Goal: Task Accomplishment & Management: Manage account settings

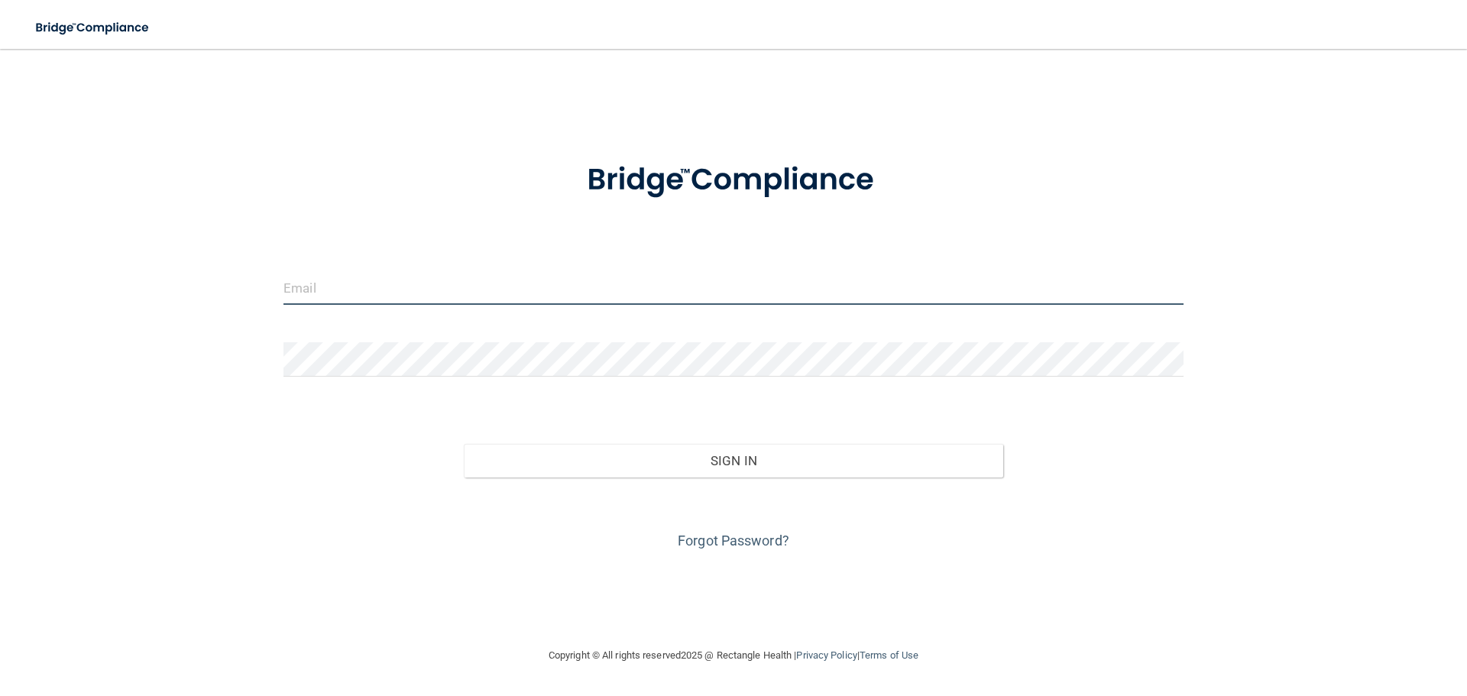
click at [492, 290] on input "email" at bounding box center [733, 287] width 900 height 34
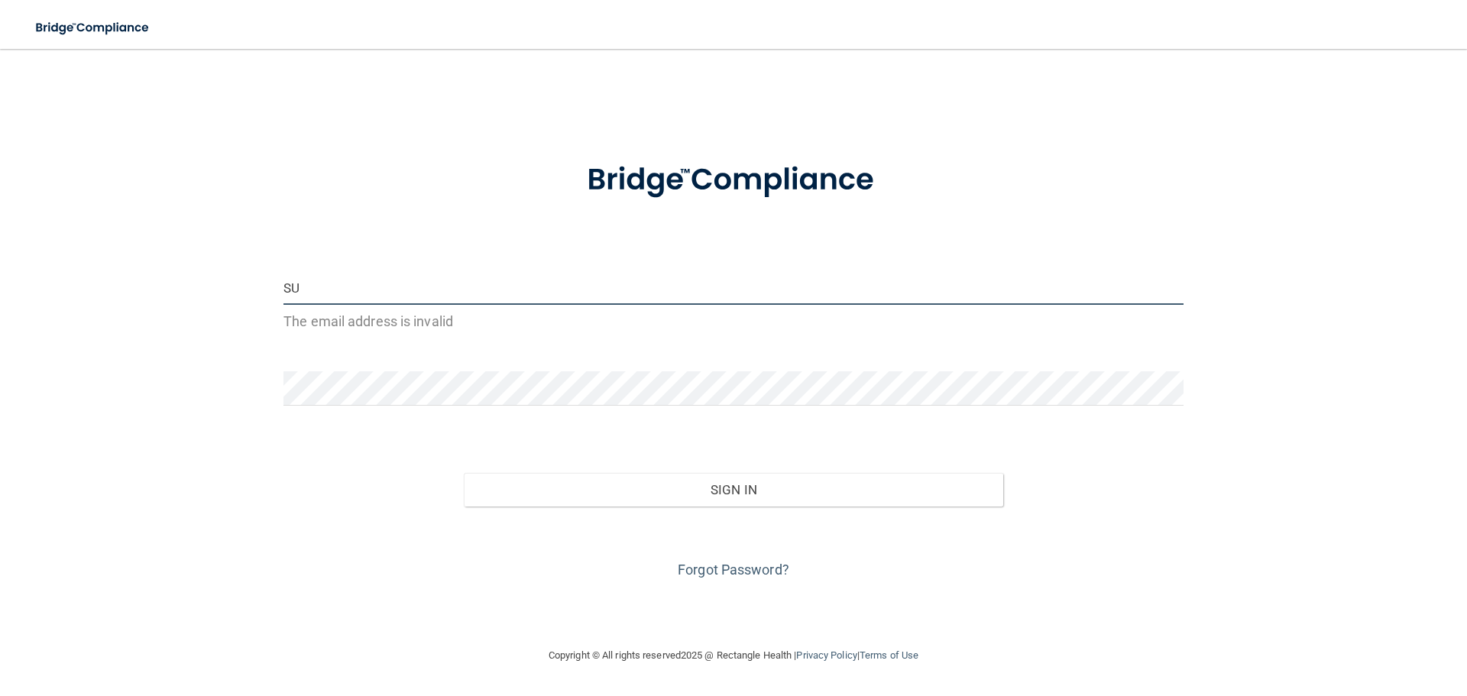
type input "[EMAIL_ADDRESS][DOMAIN_NAME]"
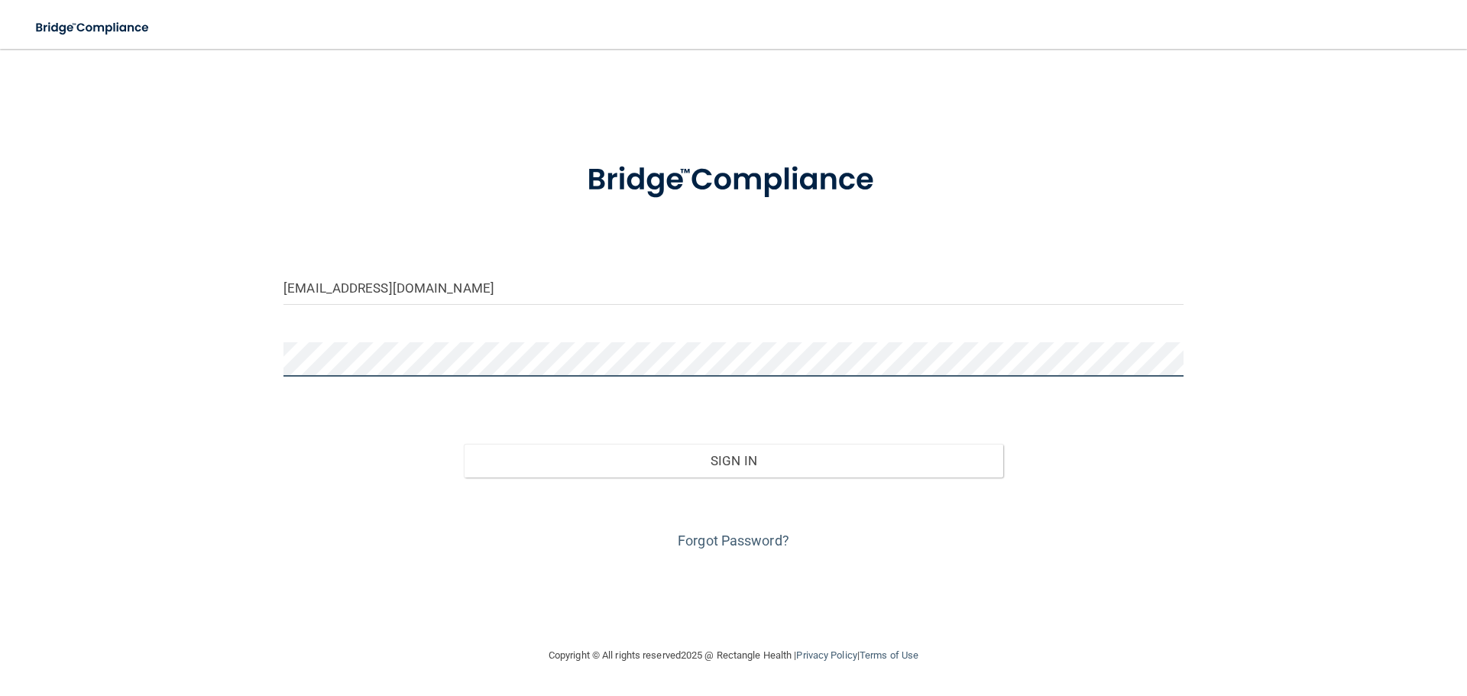
click at [464, 444] on button "Sign In" at bounding box center [734, 461] width 540 height 34
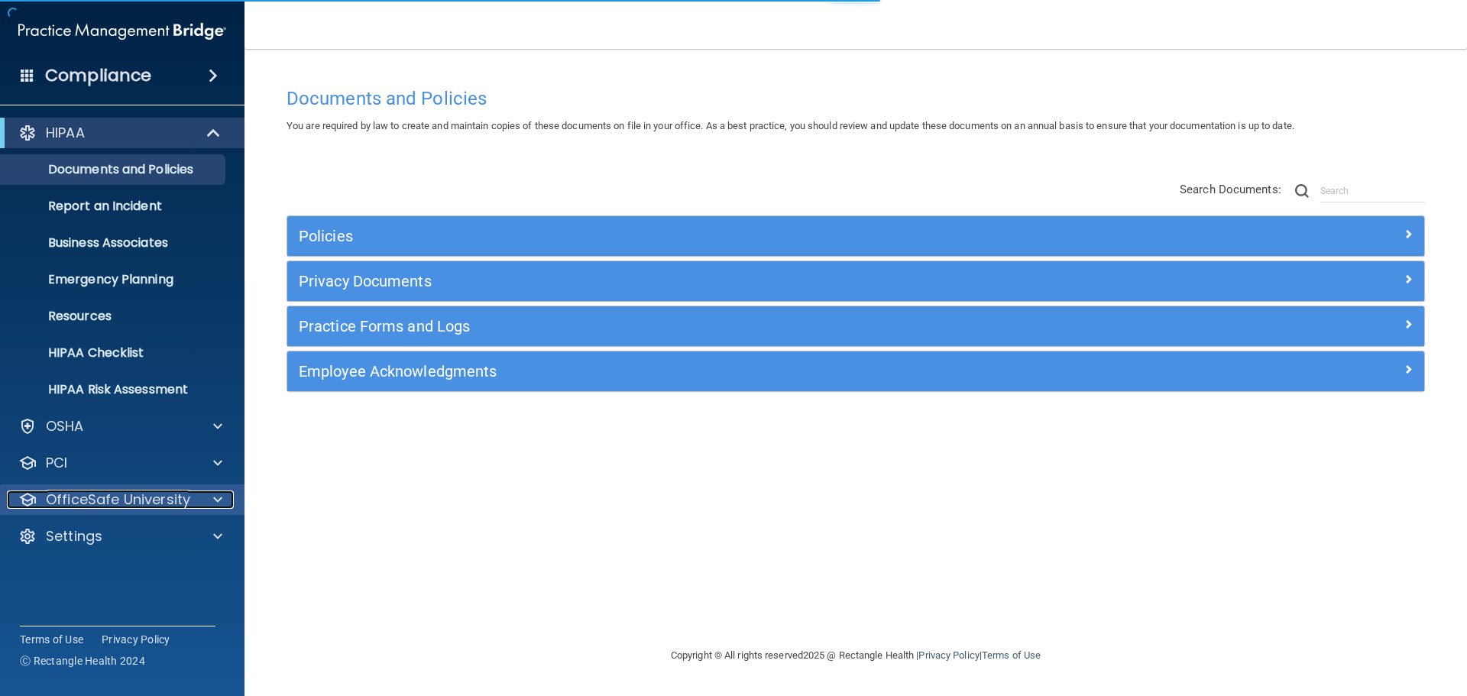
click at [152, 505] on p "OfficeSafe University" at bounding box center [118, 500] width 144 height 18
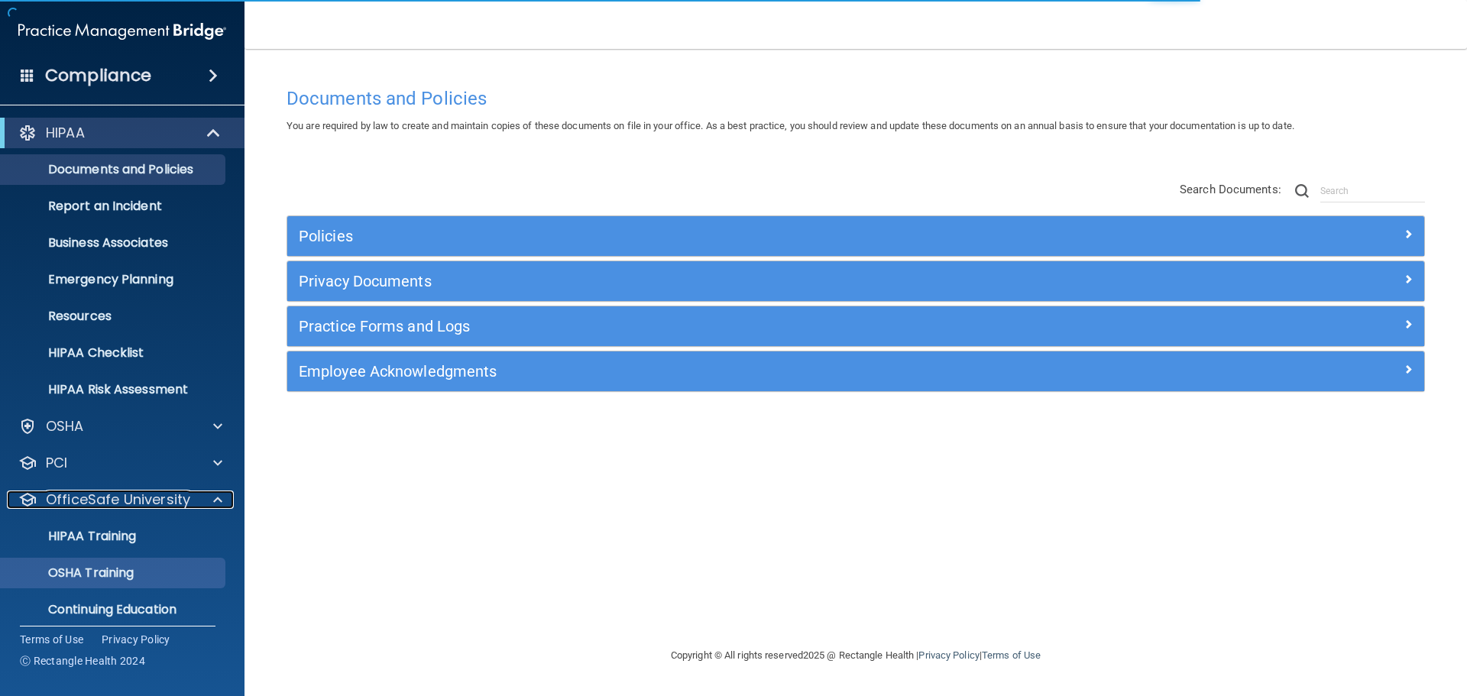
scroll to position [48, 0]
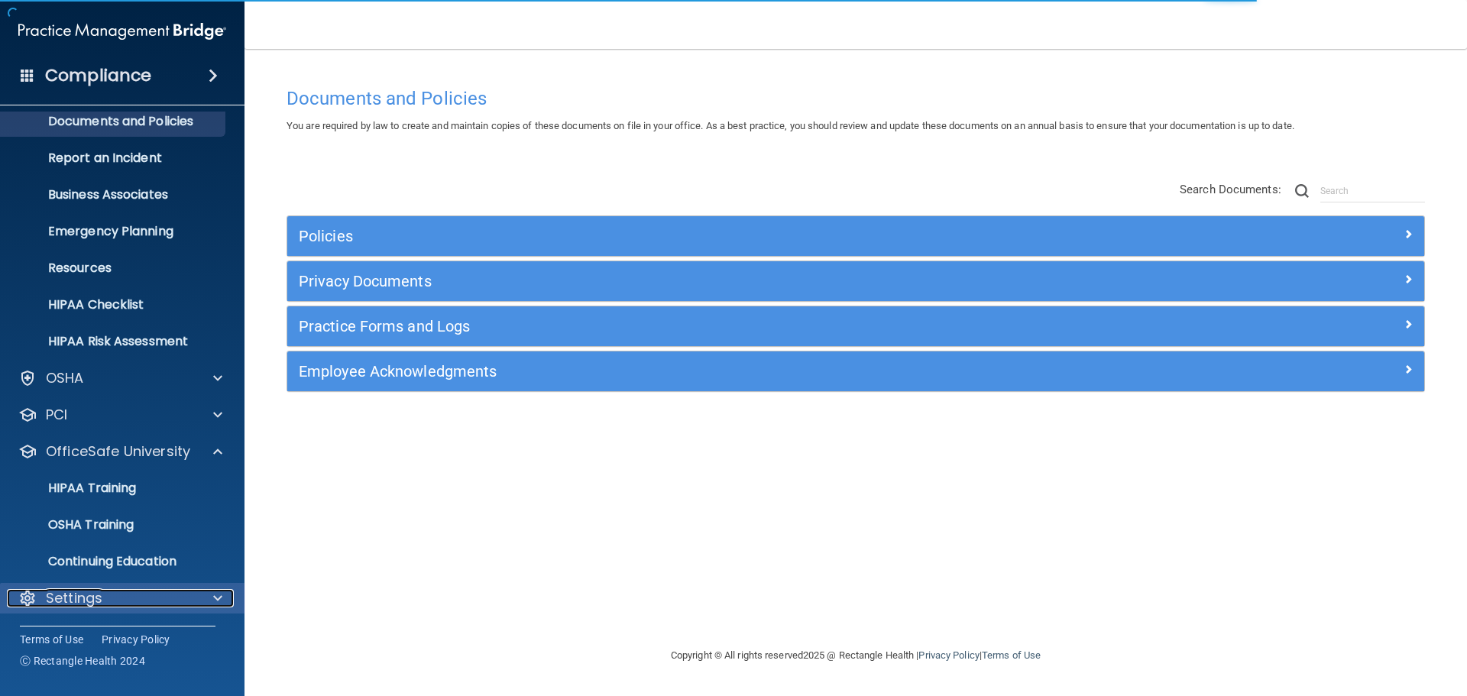
click at [125, 591] on div "Settings" at bounding box center [101, 598] width 189 height 18
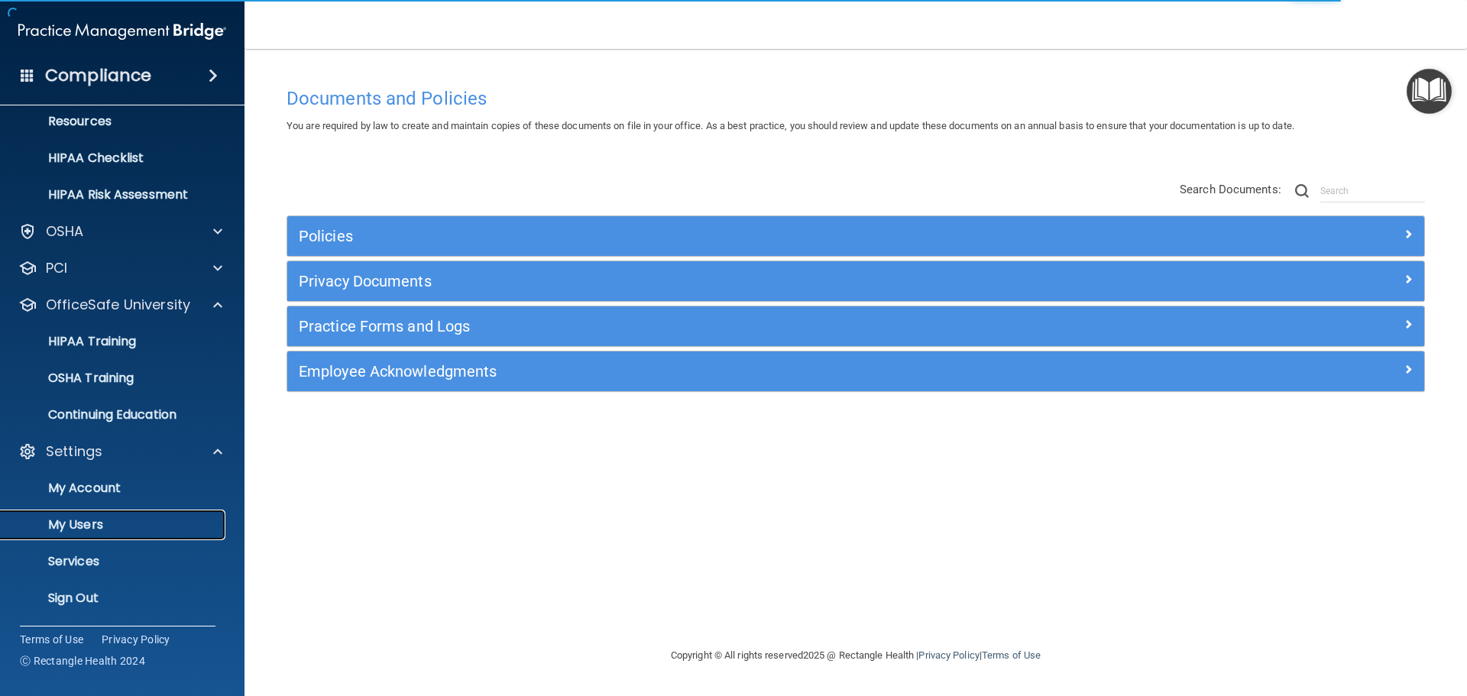
click at [121, 525] on p "My Users" at bounding box center [114, 524] width 209 height 15
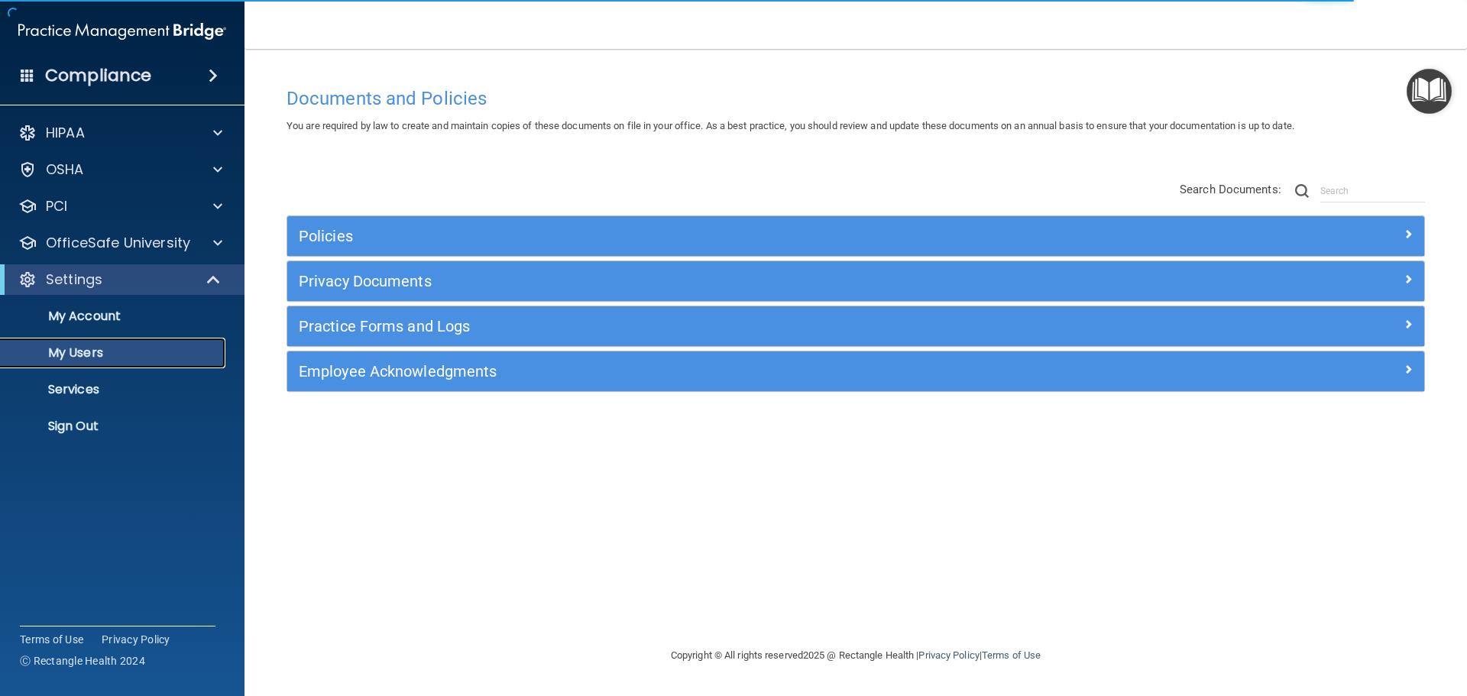
select select "20"
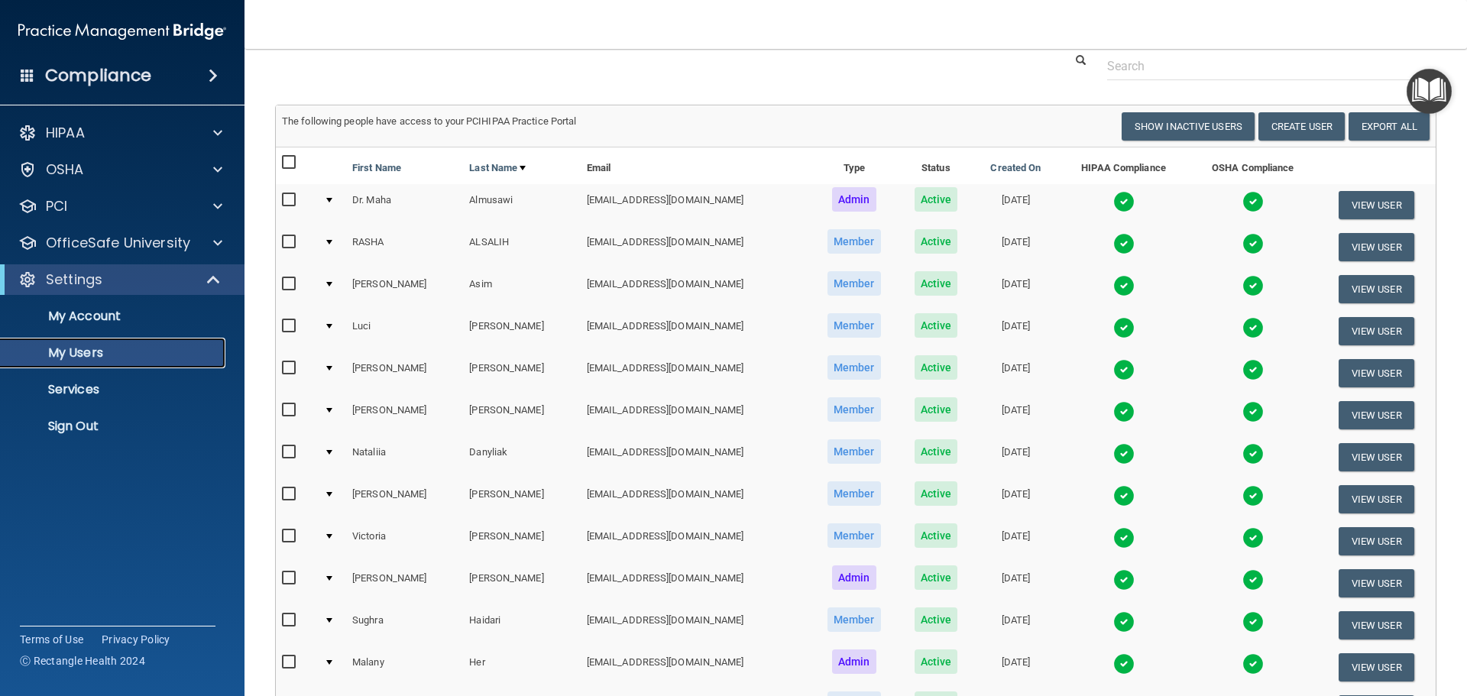
scroll to position [76, 0]
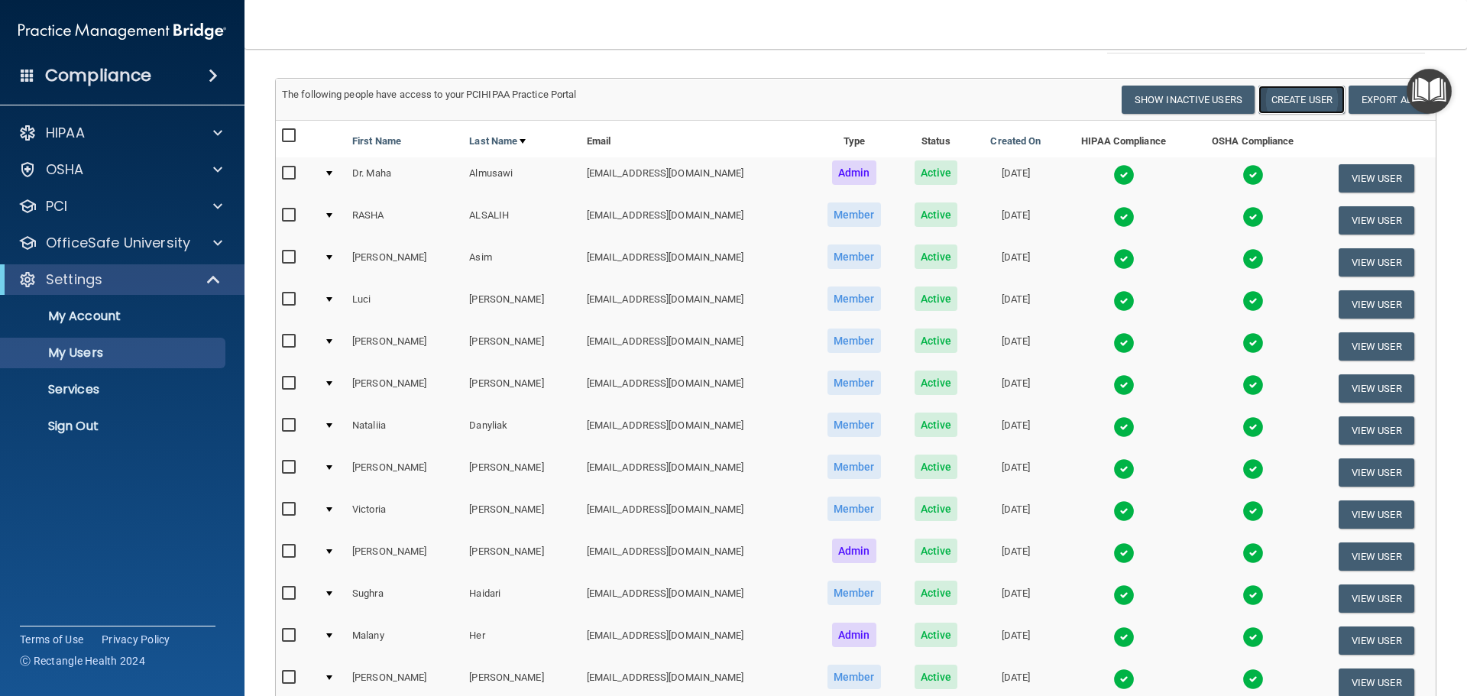
click at [1302, 103] on button "Create User" at bounding box center [1301, 100] width 86 height 28
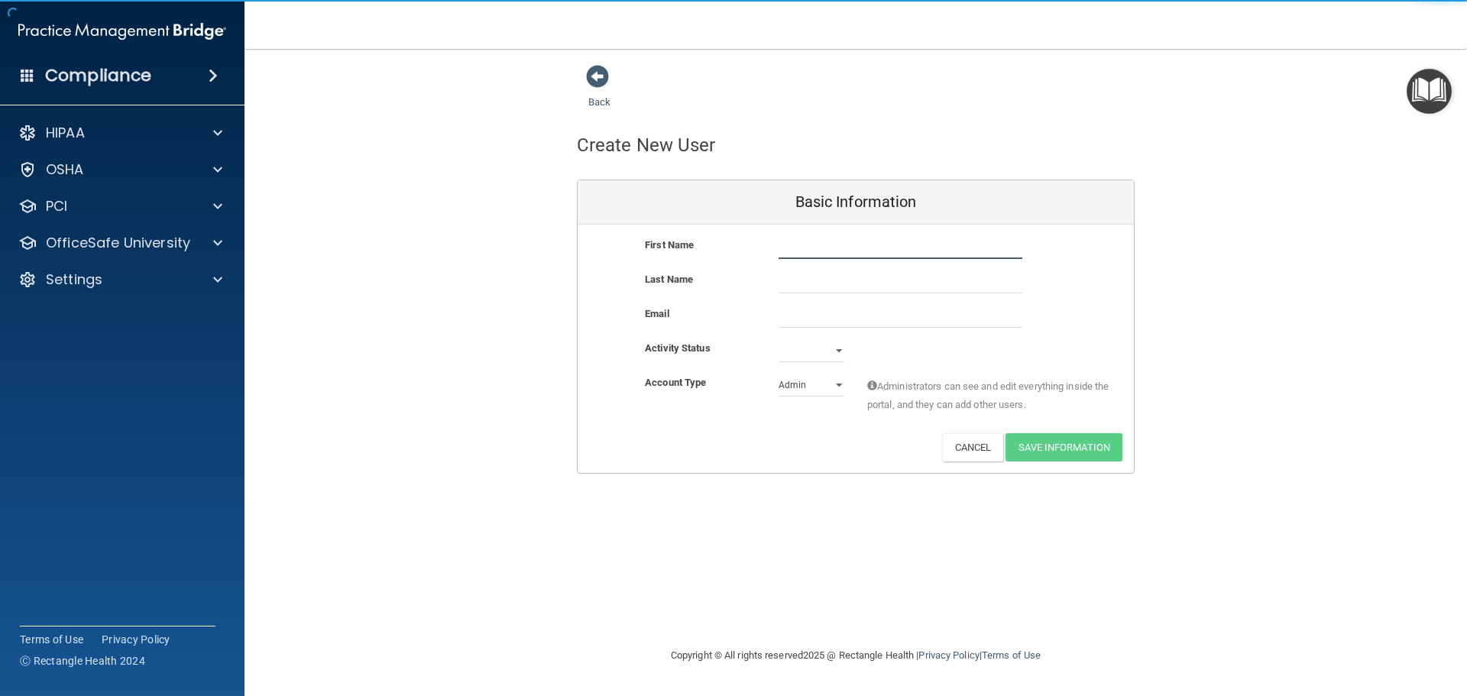
click at [837, 251] on input "text" at bounding box center [901, 247] width 244 height 23
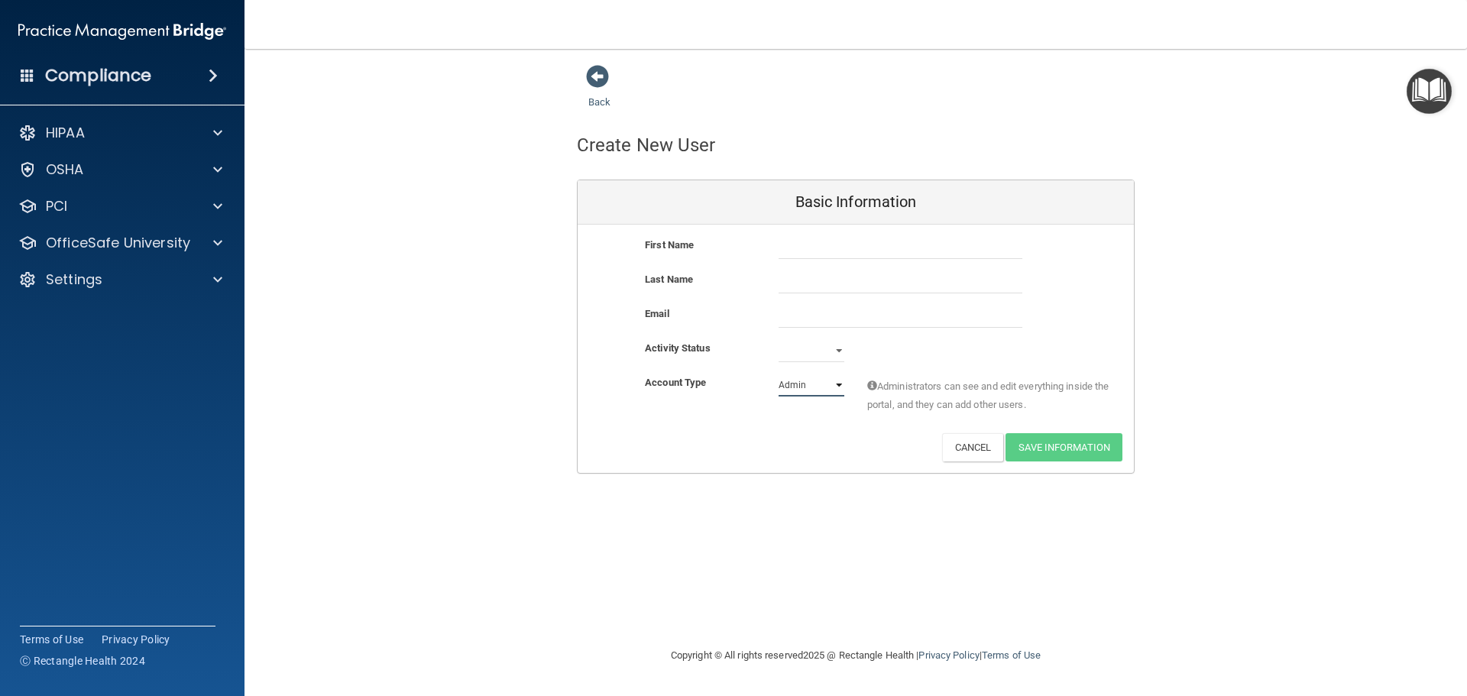
click at [805, 387] on select "Admin Member" at bounding box center [812, 385] width 66 height 23
select select "practice_member"
click at [779, 374] on select "Admin Member" at bounding box center [812, 385] width 66 height 23
click at [793, 353] on select "Active Inactive" at bounding box center [812, 350] width 66 height 23
select select "active"
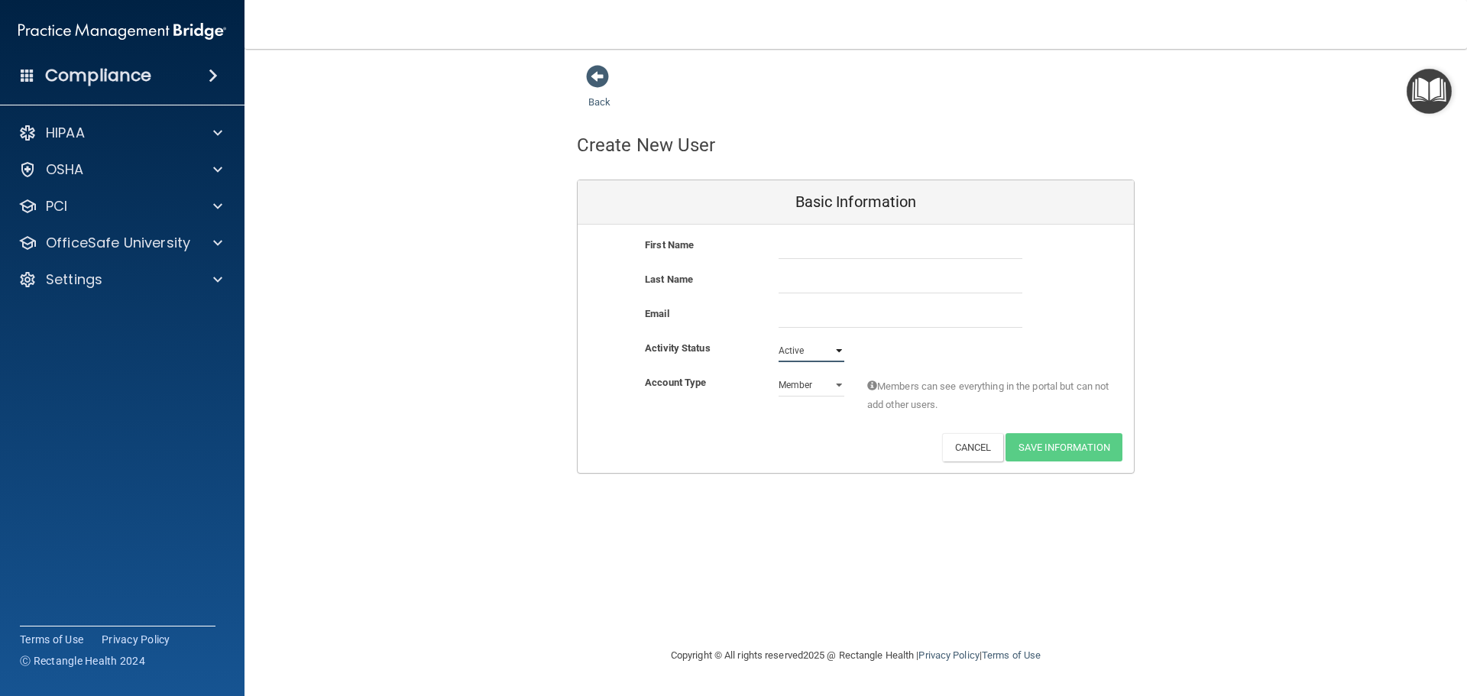
click at [779, 339] on select "Active Inactive" at bounding box center [812, 350] width 66 height 23
click at [786, 249] on input "text" at bounding box center [901, 247] width 244 height 23
type input "s"
type input "Sanaye"
click at [883, 284] on input "text" at bounding box center [901, 281] width 244 height 23
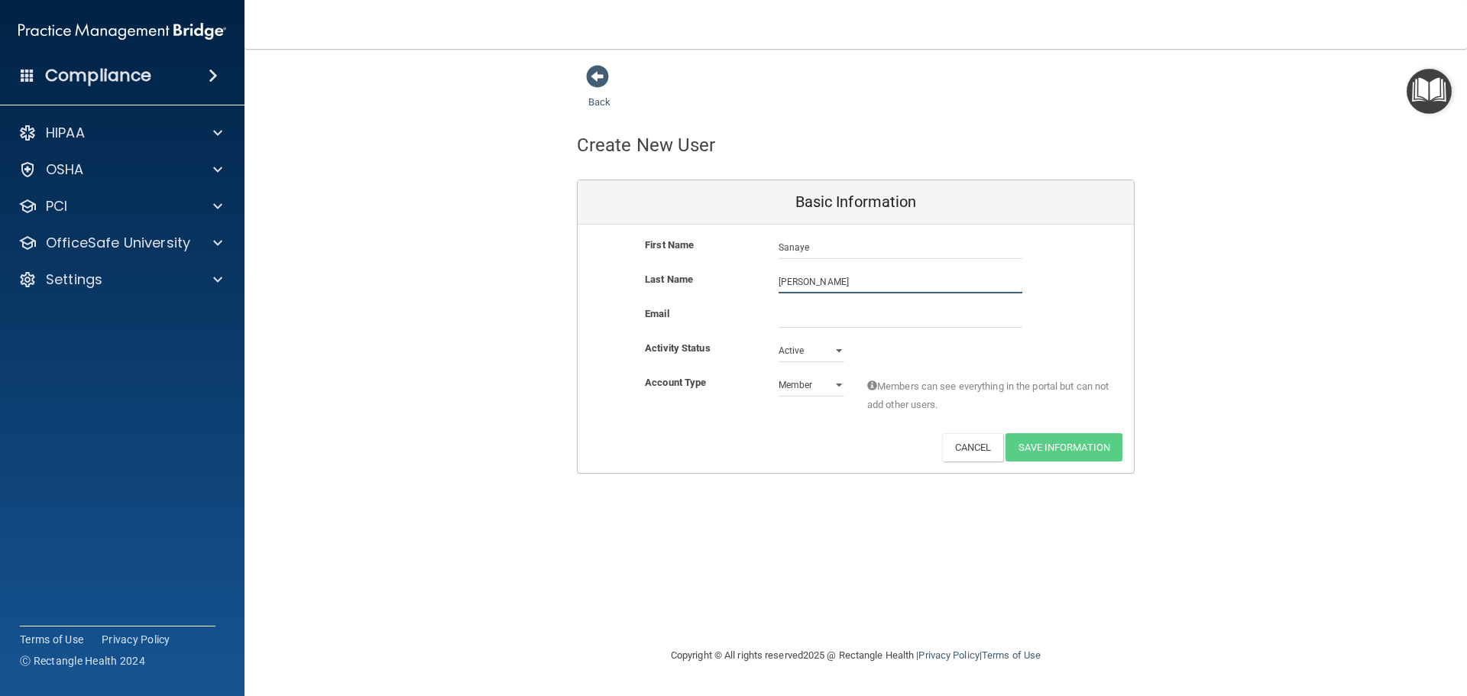
type input "[PERSON_NAME]"
click at [965, 325] on input "email" at bounding box center [901, 316] width 244 height 23
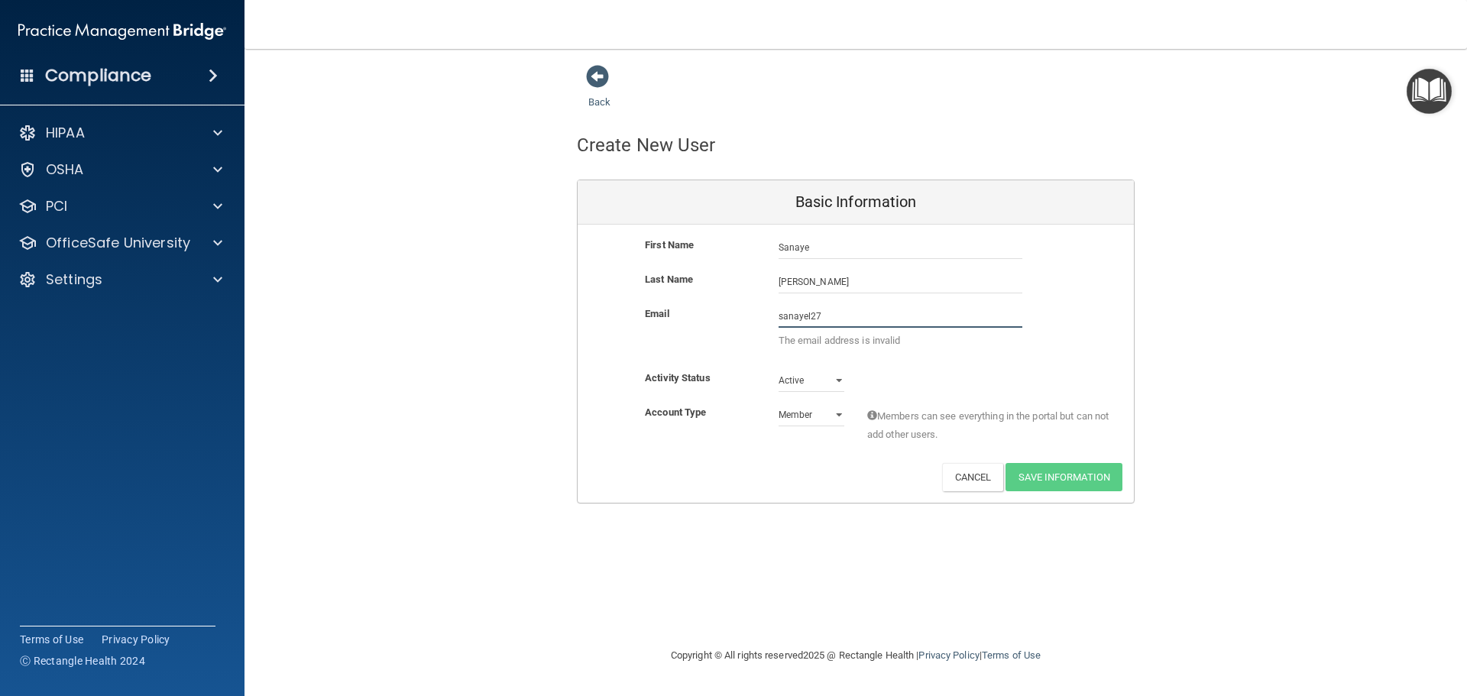
type input "[EMAIL_ADDRESS][DOMAIN_NAME]"
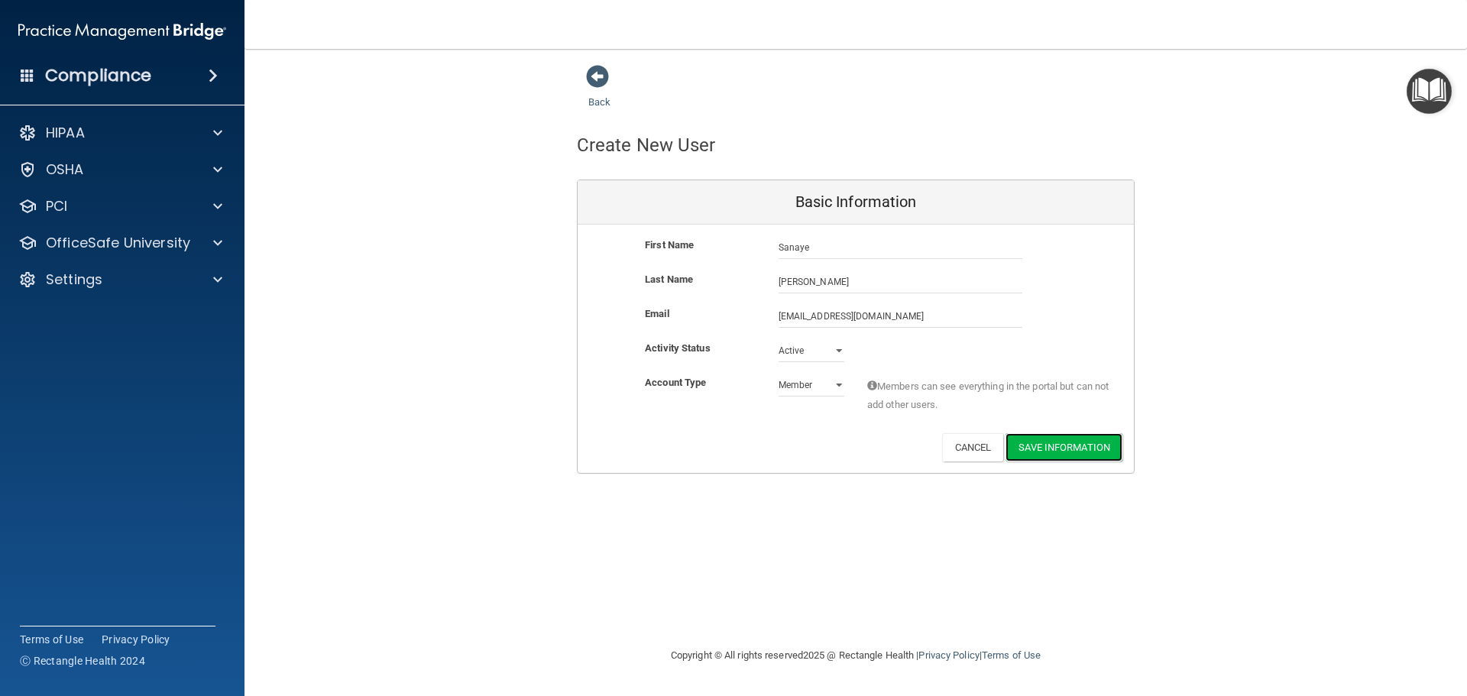
click at [1082, 436] on div "First Name [PERSON_NAME] Last Name [PERSON_NAME] Email [EMAIL_ADDRESS][DOMAIN_N…" at bounding box center [856, 349] width 556 height 248
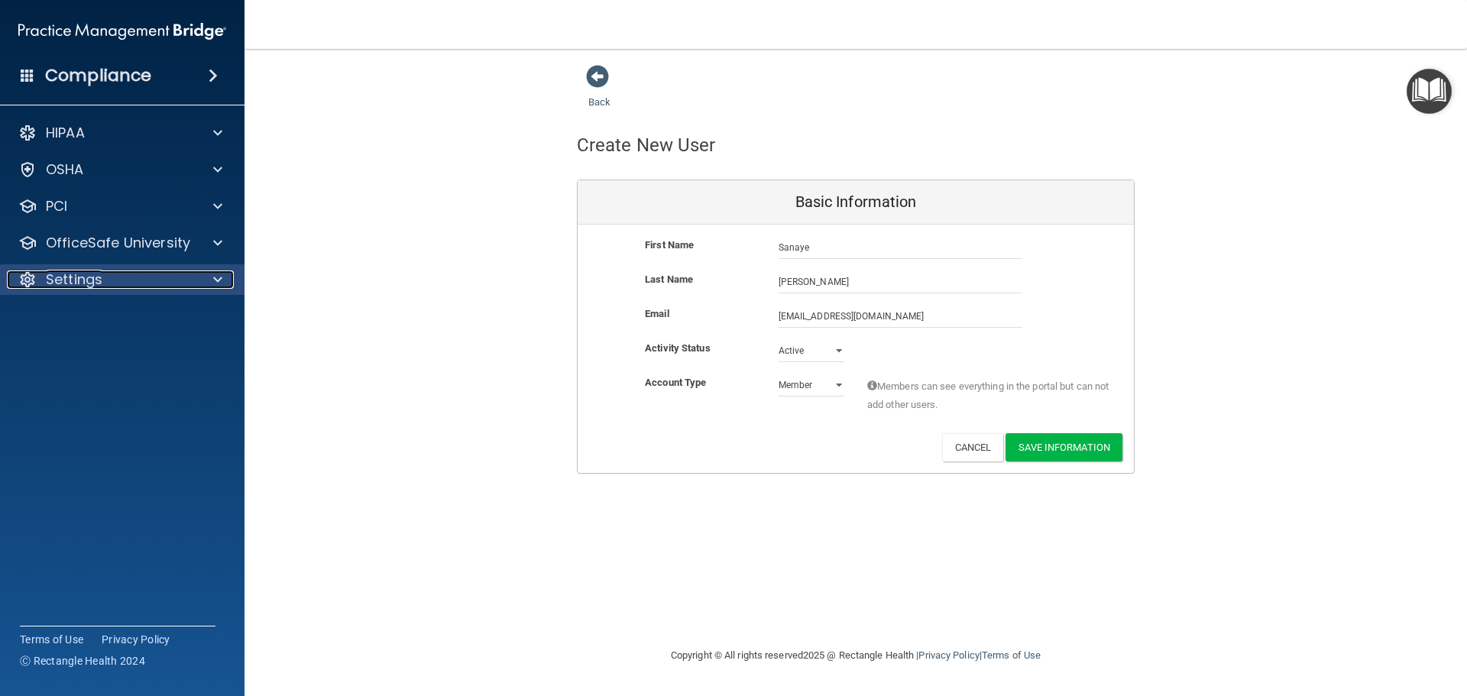
click at [107, 283] on div "Settings" at bounding box center [101, 279] width 189 height 18
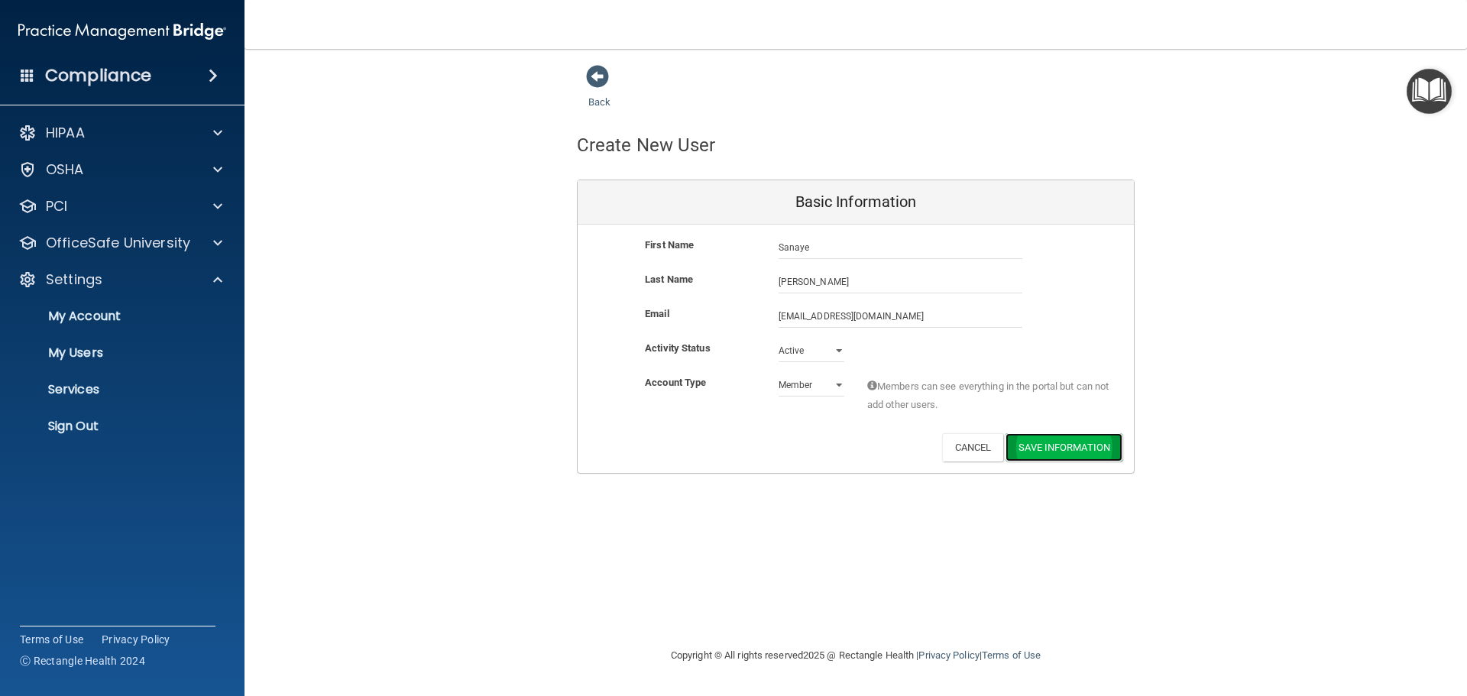
click at [1085, 460] on button "Save Information" at bounding box center [1063, 447] width 117 height 28
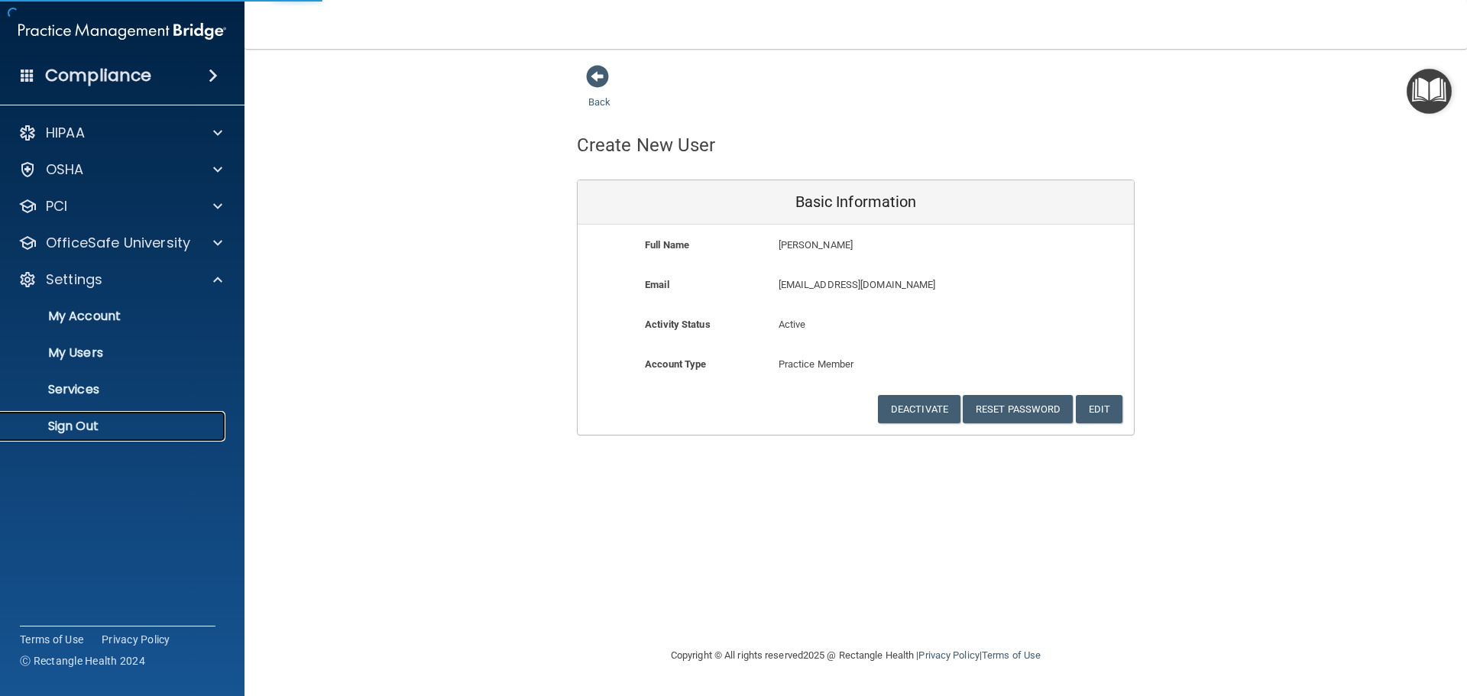
click at [95, 426] on p "Sign Out" at bounding box center [114, 426] width 209 height 15
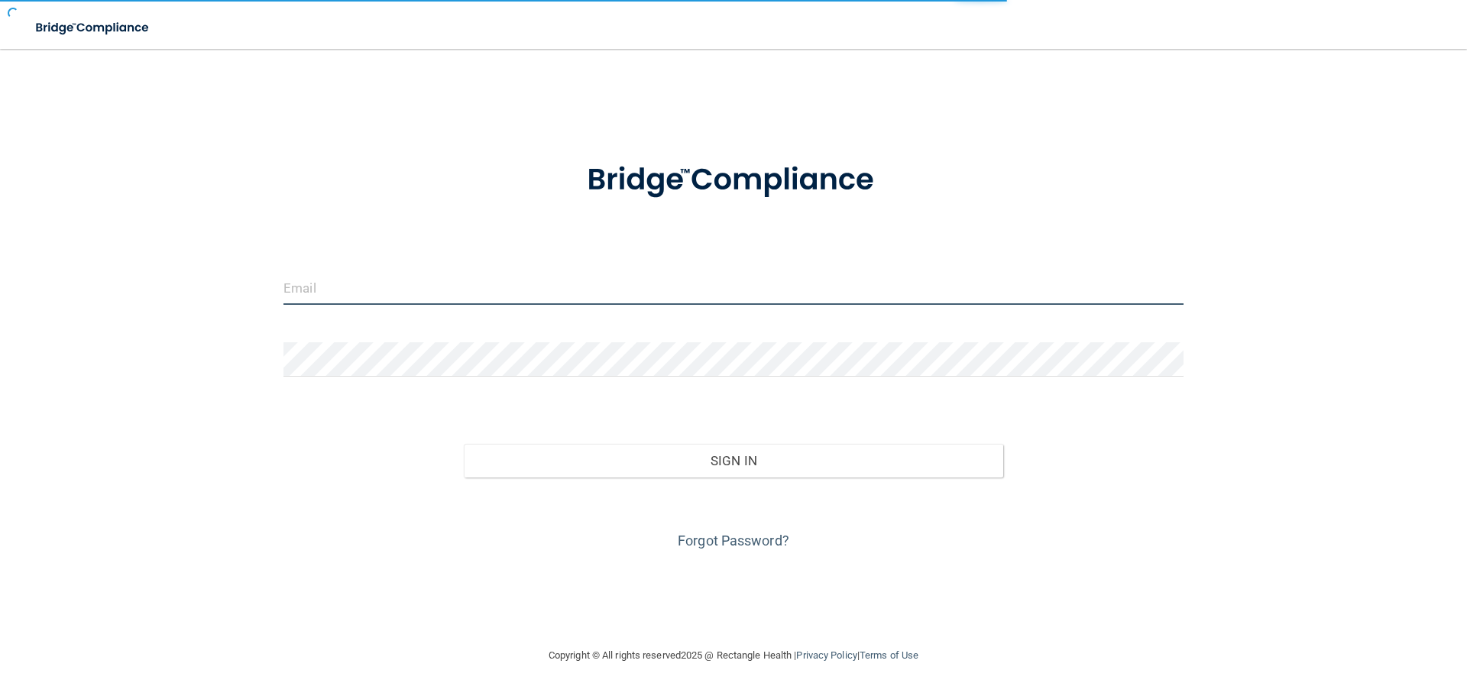
click at [386, 291] on input "email" at bounding box center [733, 287] width 900 height 34
click at [411, 277] on input "email" at bounding box center [733, 287] width 900 height 34
type input "[EMAIL_ADDRESS][DOMAIN_NAME]"
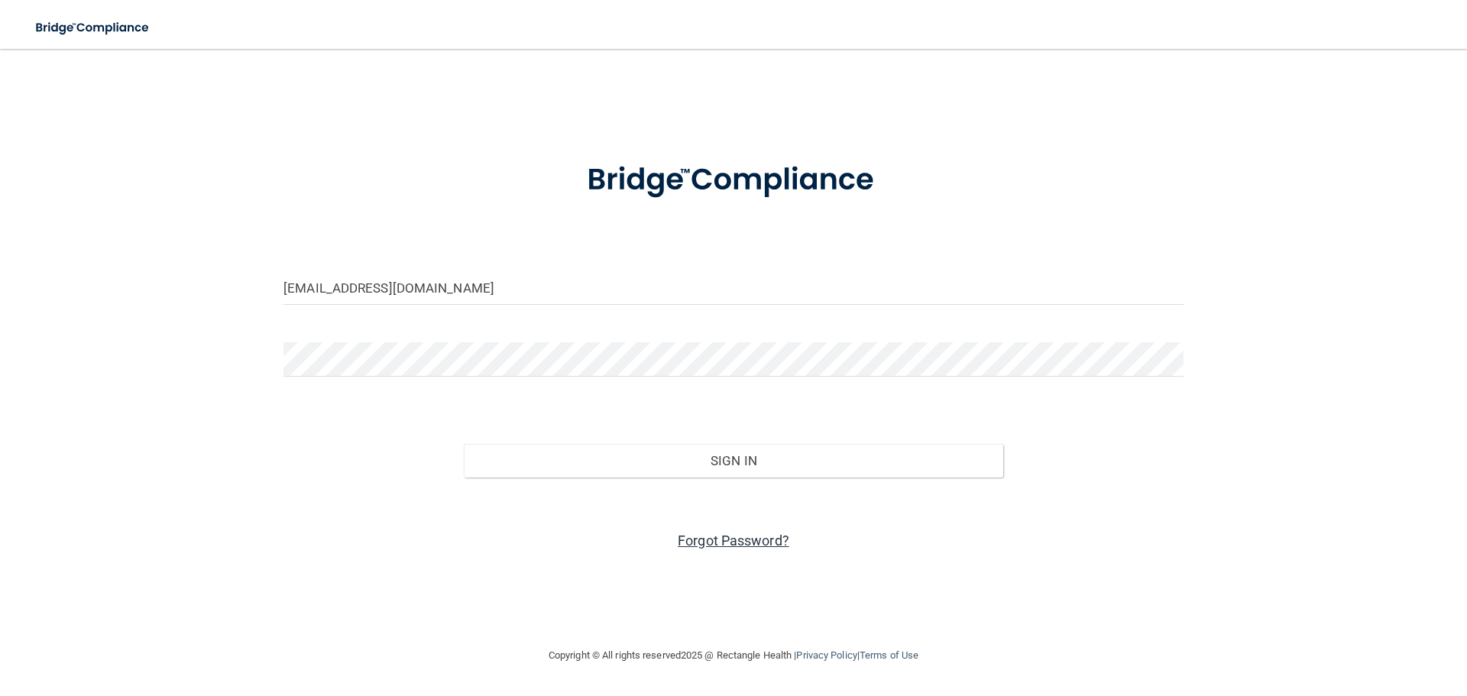
click at [777, 540] on link "Forgot Password?" at bounding box center [734, 541] width 112 height 16
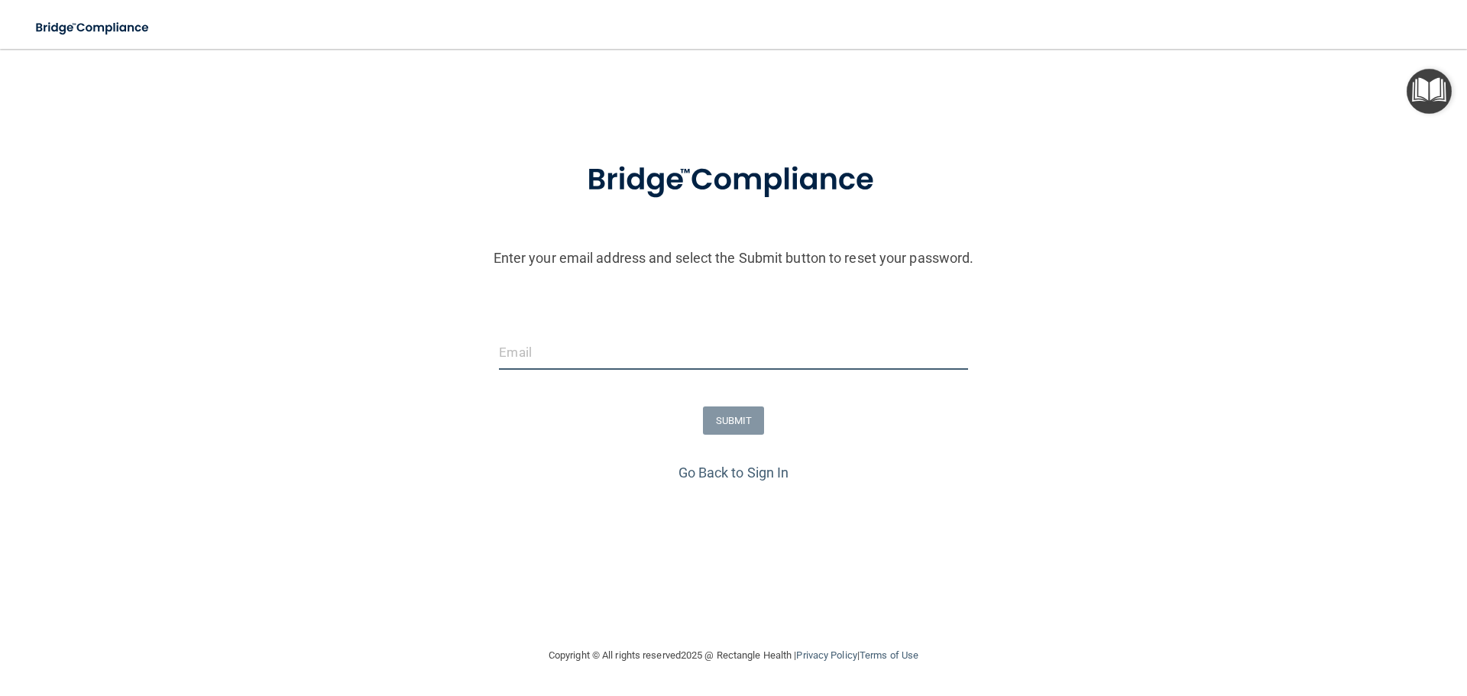
click at [568, 368] on input "email" at bounding box center [733, 352] width 468 height 34
type input "[EMAIL_ADDRESS][DOMAIN_NAME]"
click at [720, 427] on button "SUBMIT" at bounding box center [734, 420] width 62 height 28
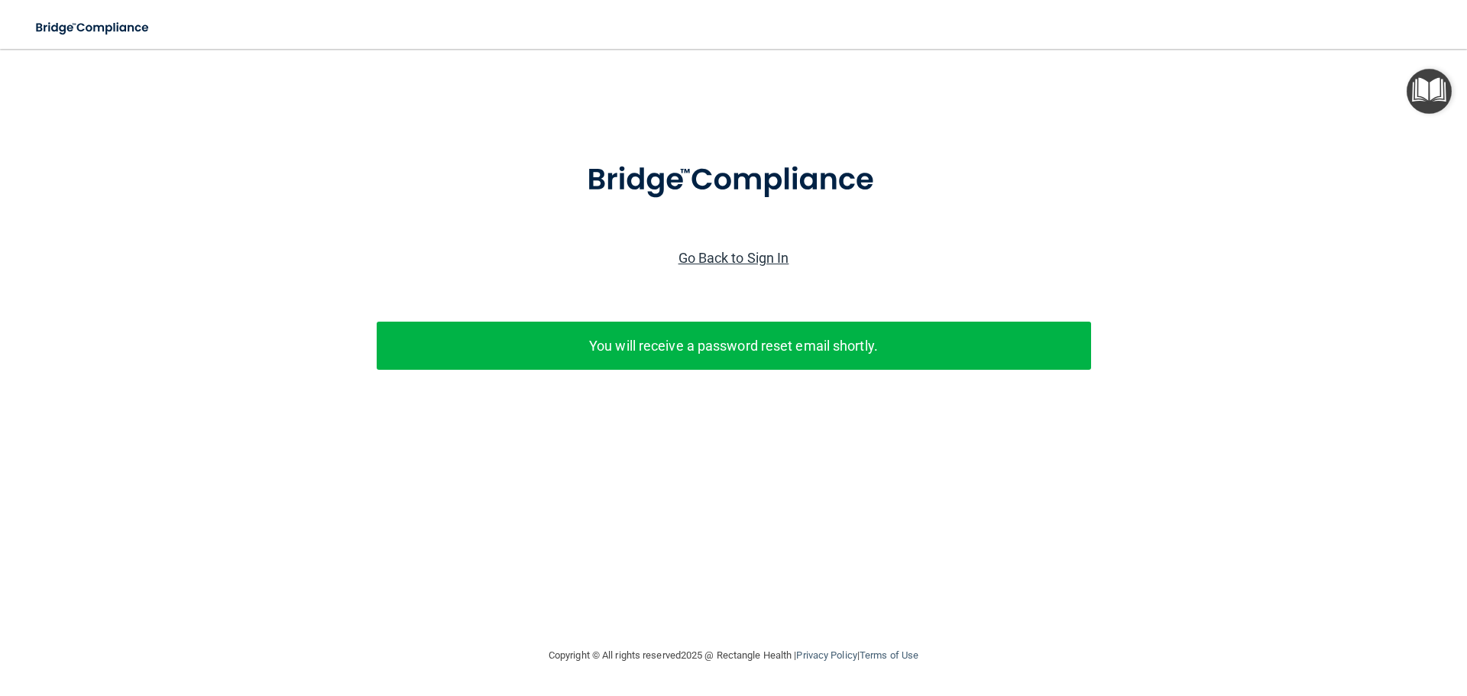
click at [757, 261] on link "Go Back to Sign In" at bounding box center [733, 258] width 111 height 16
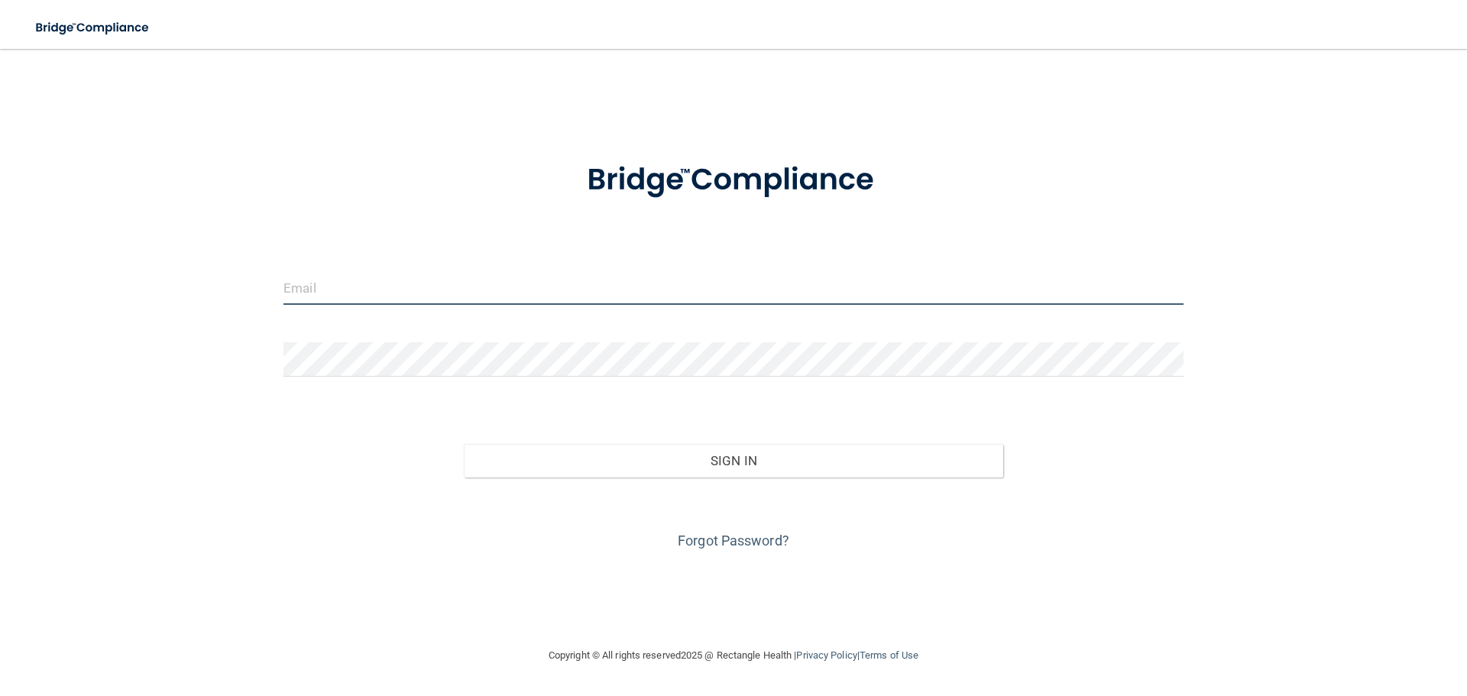
click at [577, 298] on input "email" at bounding box center [733, 287] width 900 height 34
type input "[EMAIL_ADDRESS][DOMAIN_NAME]"
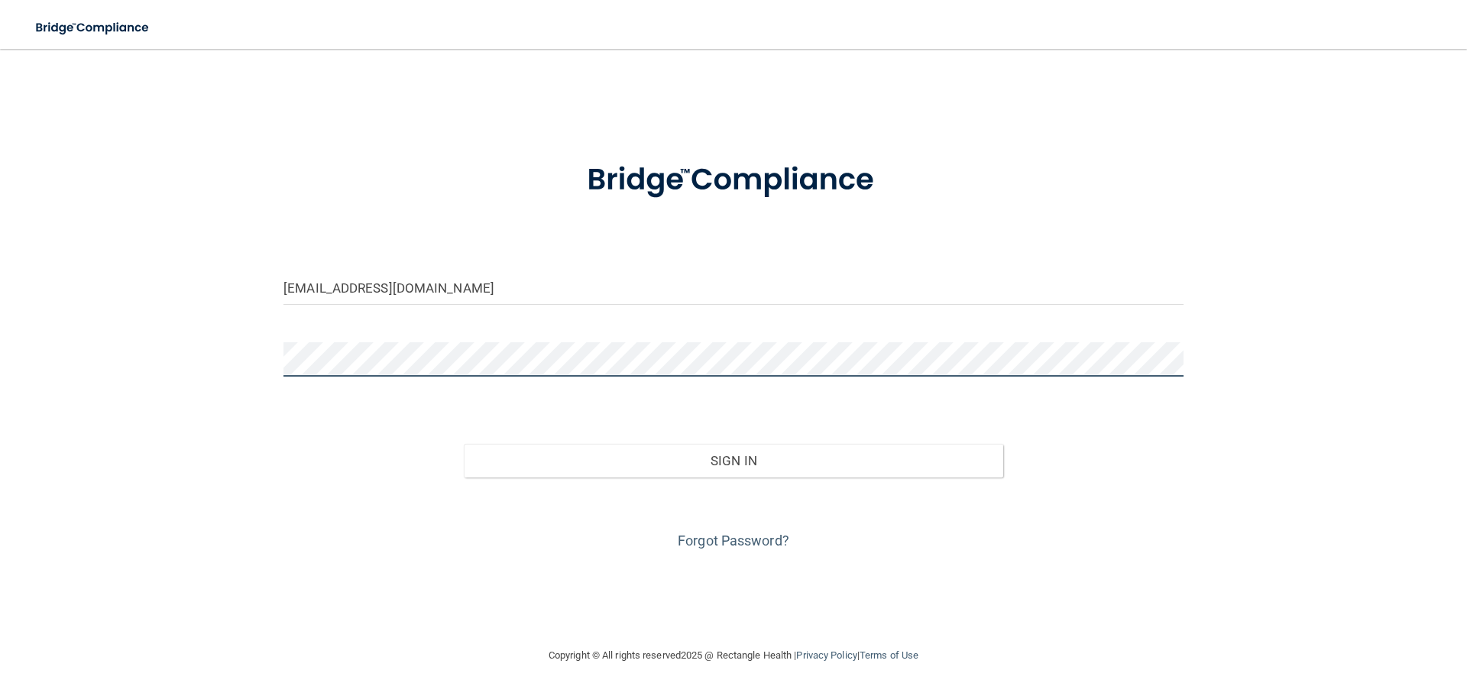
click at [464, 444] on button "Sign In" at bounding box center [734, 461] width 540 height 34
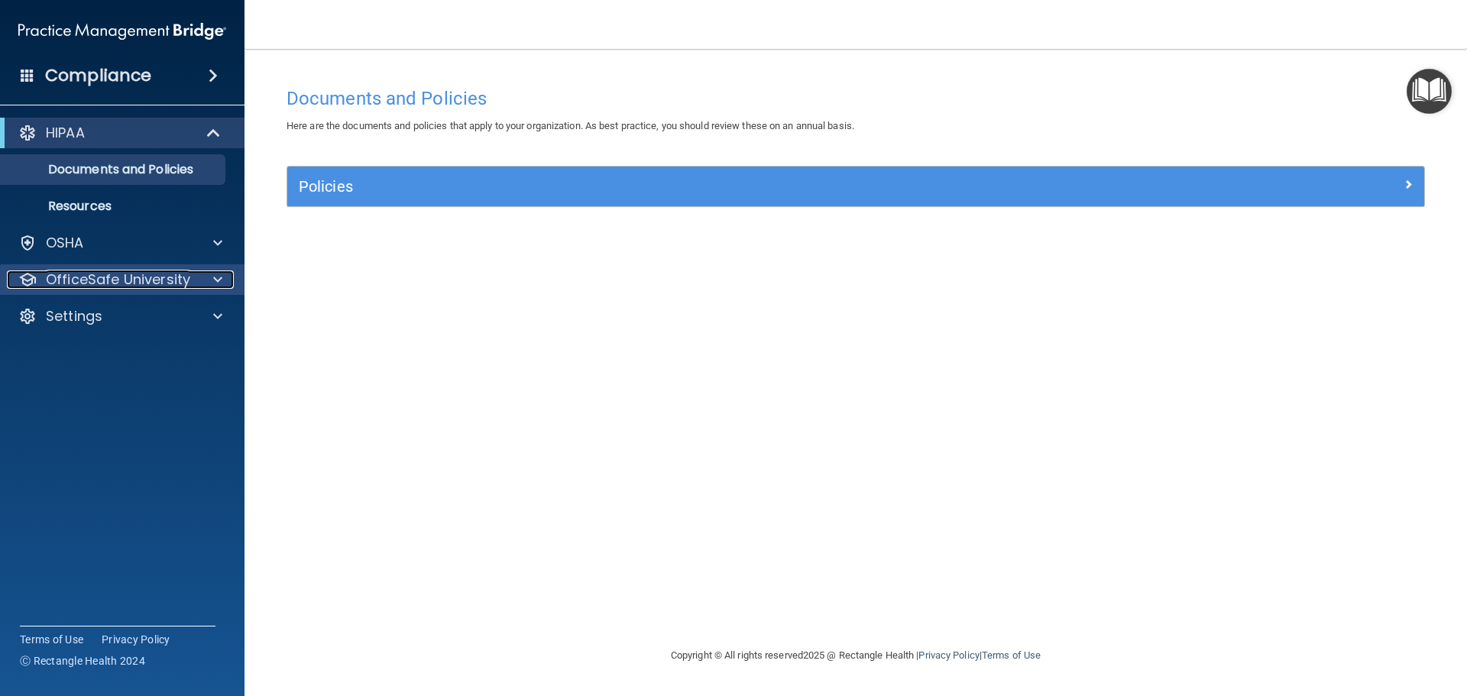
click at [209, 277] on div at bounding box center [215, 279] width 38 height 18
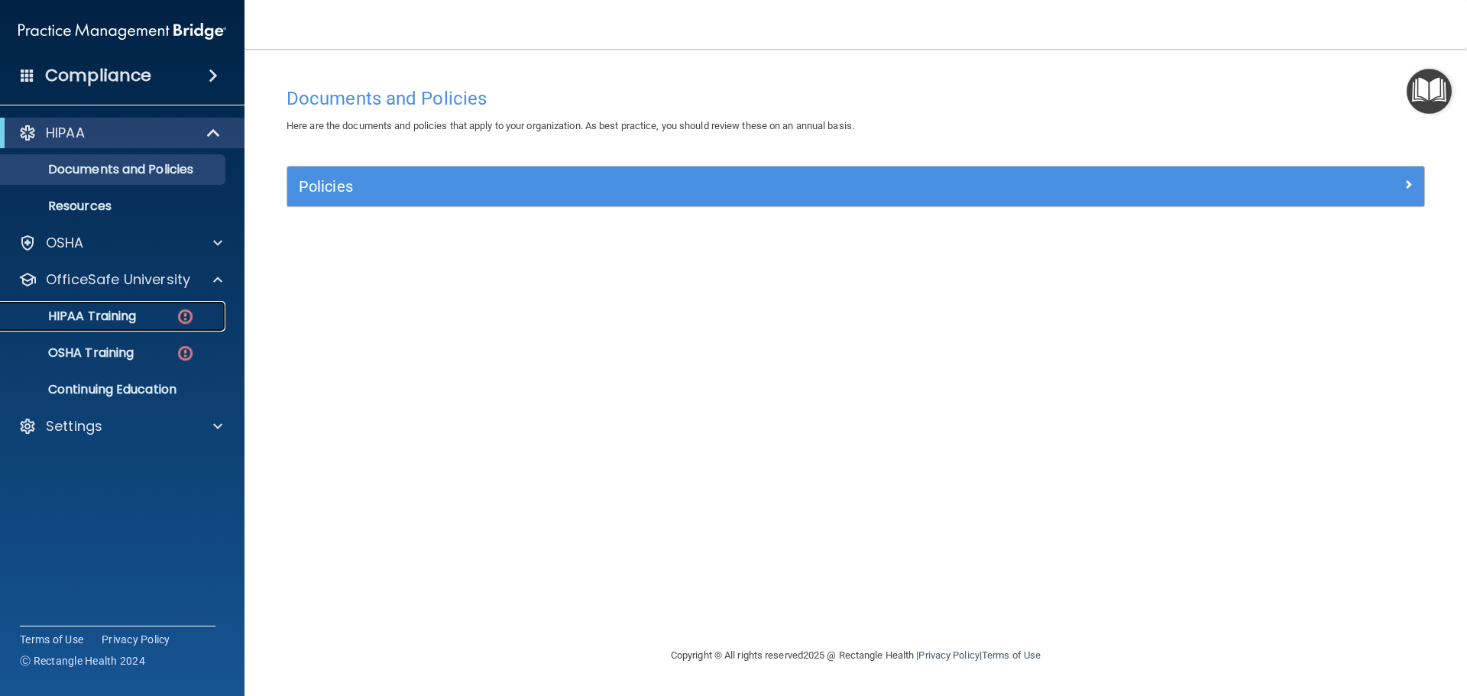
click at [182, 315] on img at bounding box center [185, 316] width 19 height 19
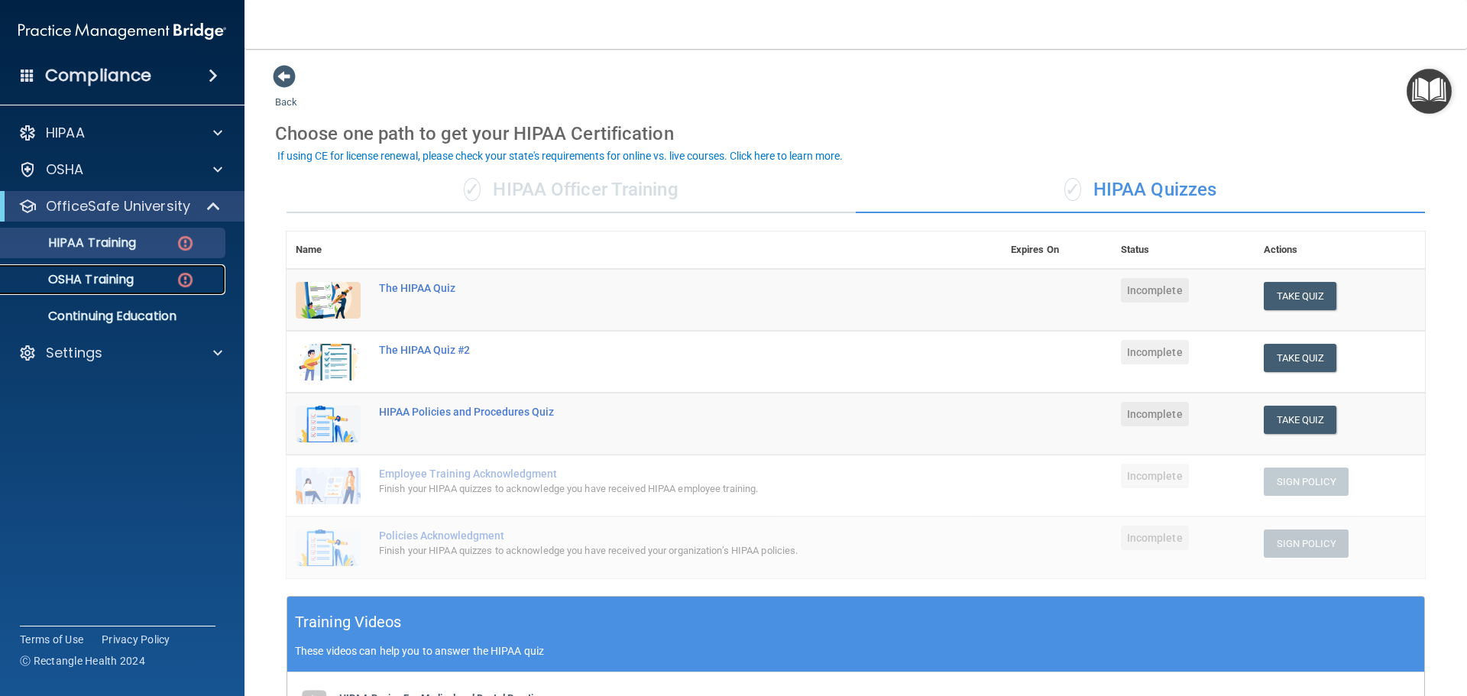
click at [186, 283] on img at bounding box center [185, 279] width 19 height 19
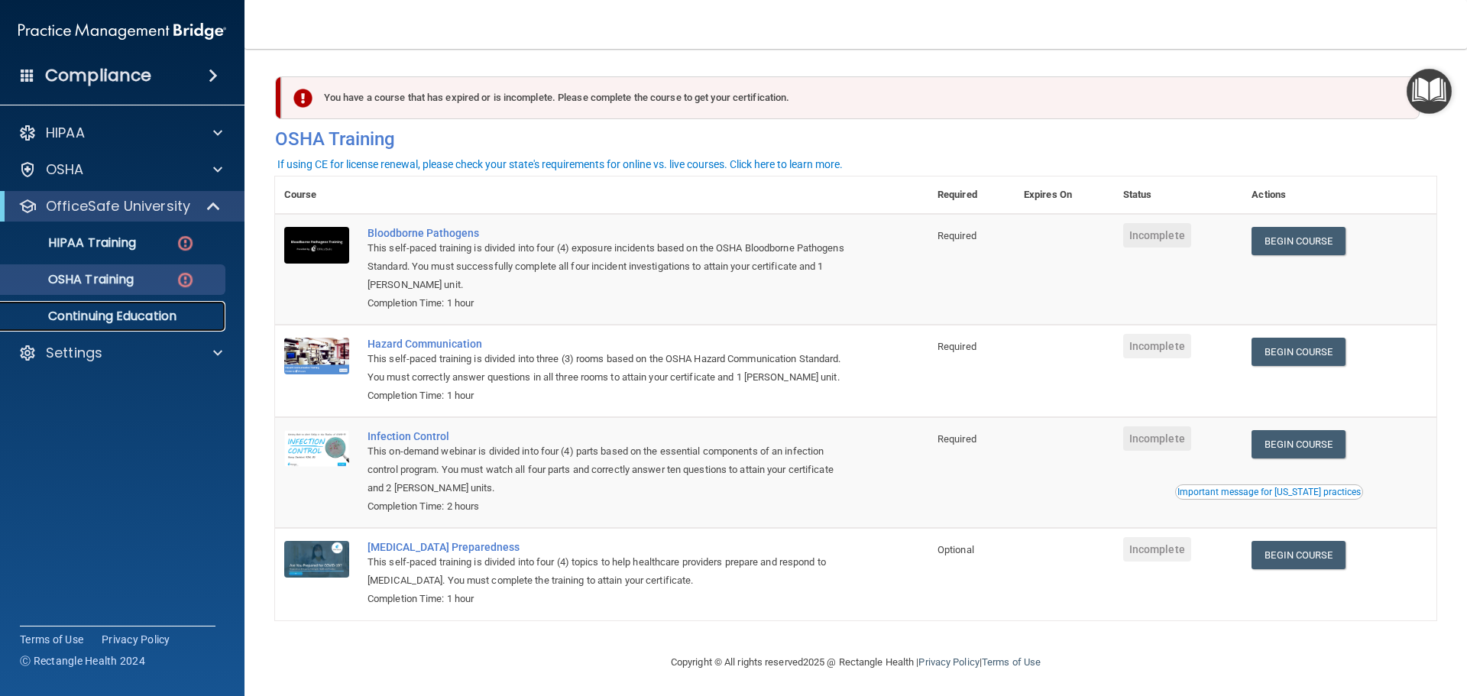
click at [131, 319] on p "Continuing Education" at bounding box center [114, 316] width 209 height 15
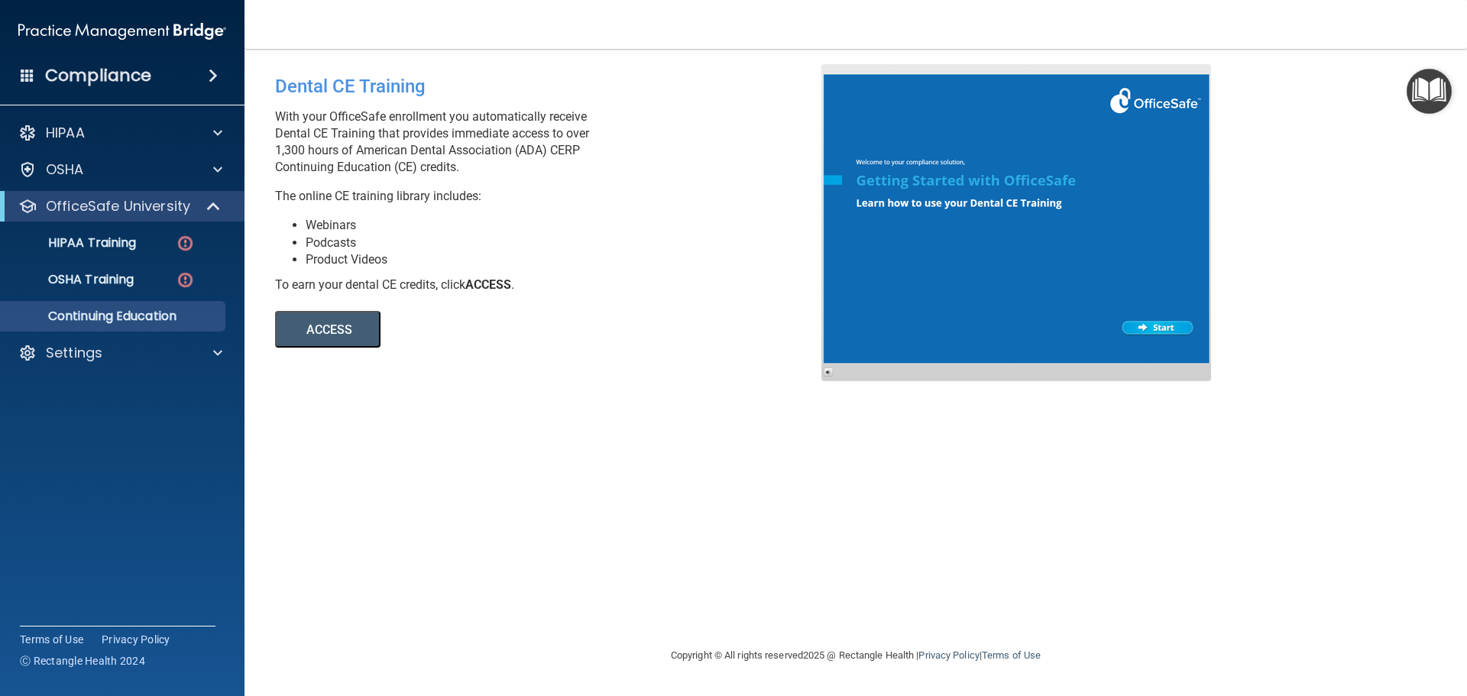
click at [342, 336] on button "ACCESS" at bounding box center [327, 329] width 105 height 37
click at [98, 360] on p "Settings" at bounding box center [74, 353] width 57 height 18
click at [94, 432] on p "Sign Out" at bounding box center [114, 426] width 209 height 15
